Goal: Check status: Check status

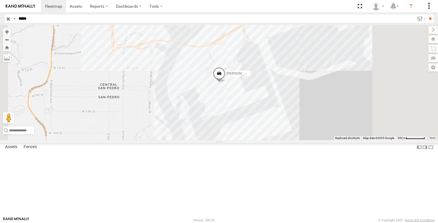
click at [0, 0] on div "DANTE FCL" at bounding box center [0, 0] width 0 height 0
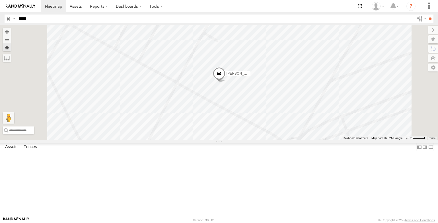
click at [0, 0] on div "[PERSON_NAME]" at bounding box center [0, 0] width 0 height 0
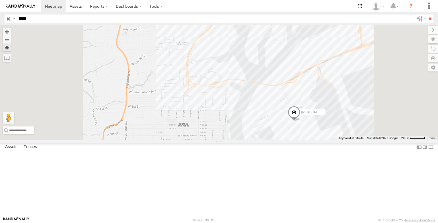
click at [369, 140] on div "[PERSON_NAME]" at bounding box center [219, 82] width 438 height 115
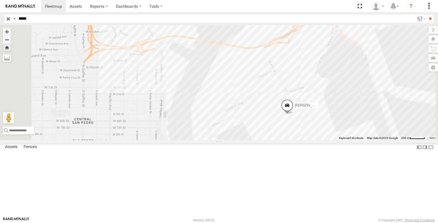
drag, startPoint x: 410, startPoint y: 113, endPoint x: 365, endPoint y: 70, distance: 62.1
click at [366, 71] on div "[PERSON_NAME]" at bounding box center [219, 82] width 438 height 115
click at [293, 114] on span at bounding box center [287, 106] width 13 height 15
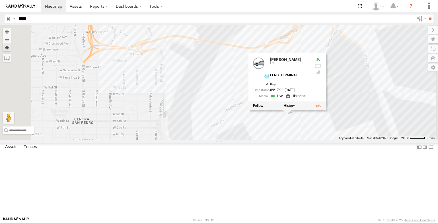
click at [284, 99] on link at bounding box center [277, 95] width 15 height 5
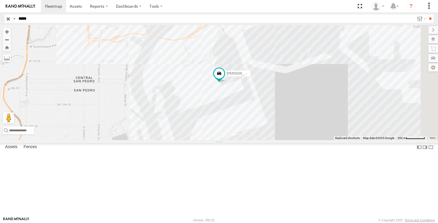
click at [0, 0] on div "FCL" at bounding box center [0, 0] width 0 height 0
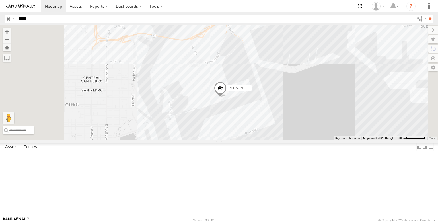
click at [0, 0] on div "DANTE FCL" at bounding box center [0, 0] width 0 height 0
